Goal: Information Seeking & Learning: Learn about a topic

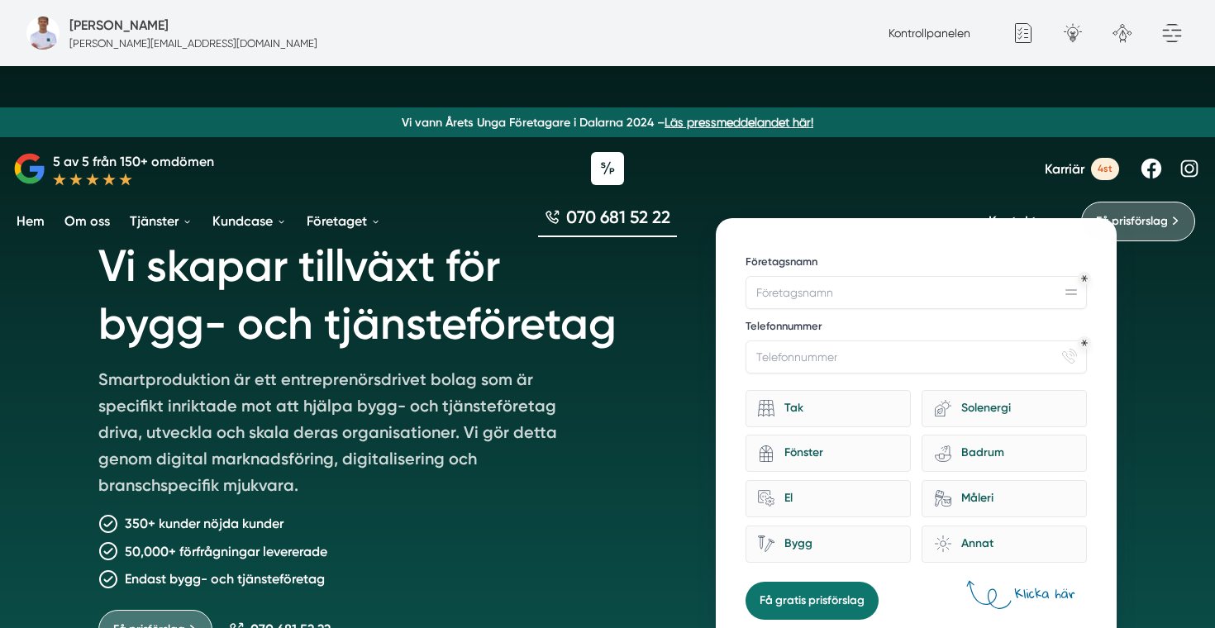
click at [1059, 169] on span "Karriär" at bounding box center [1064, 169] width 40 height 16
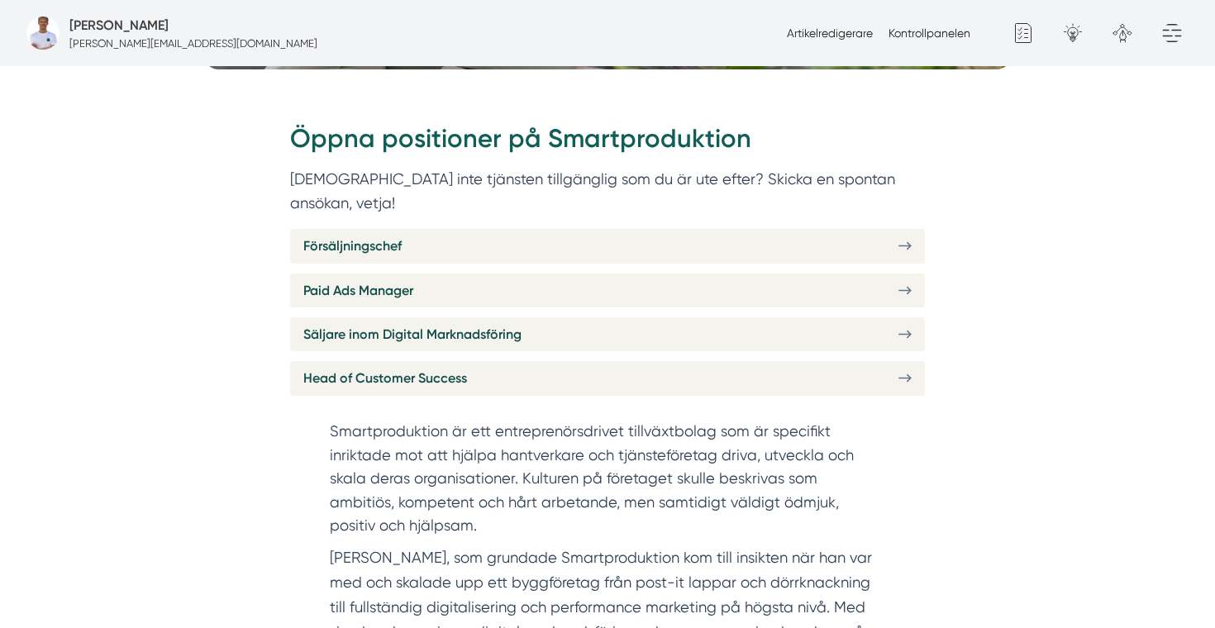
scroll to position [626, 0]
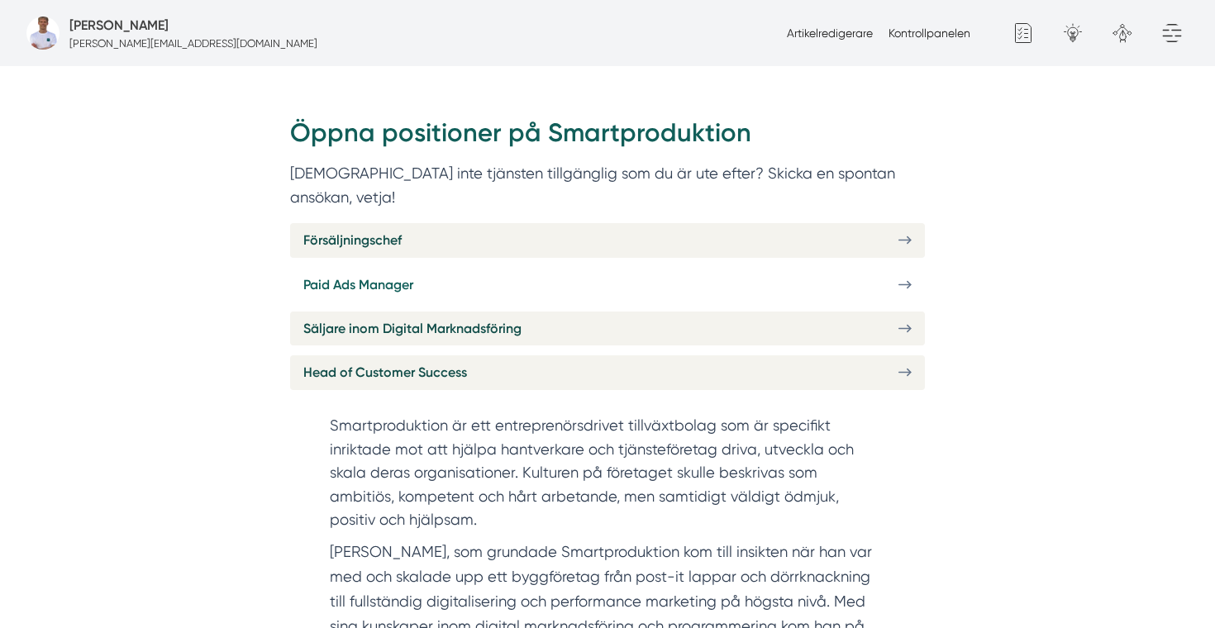
click at [475, 272] on link "Paid Ads Manager" at bounding box center [607, 285] width 635 height 34
